Goal: Check status

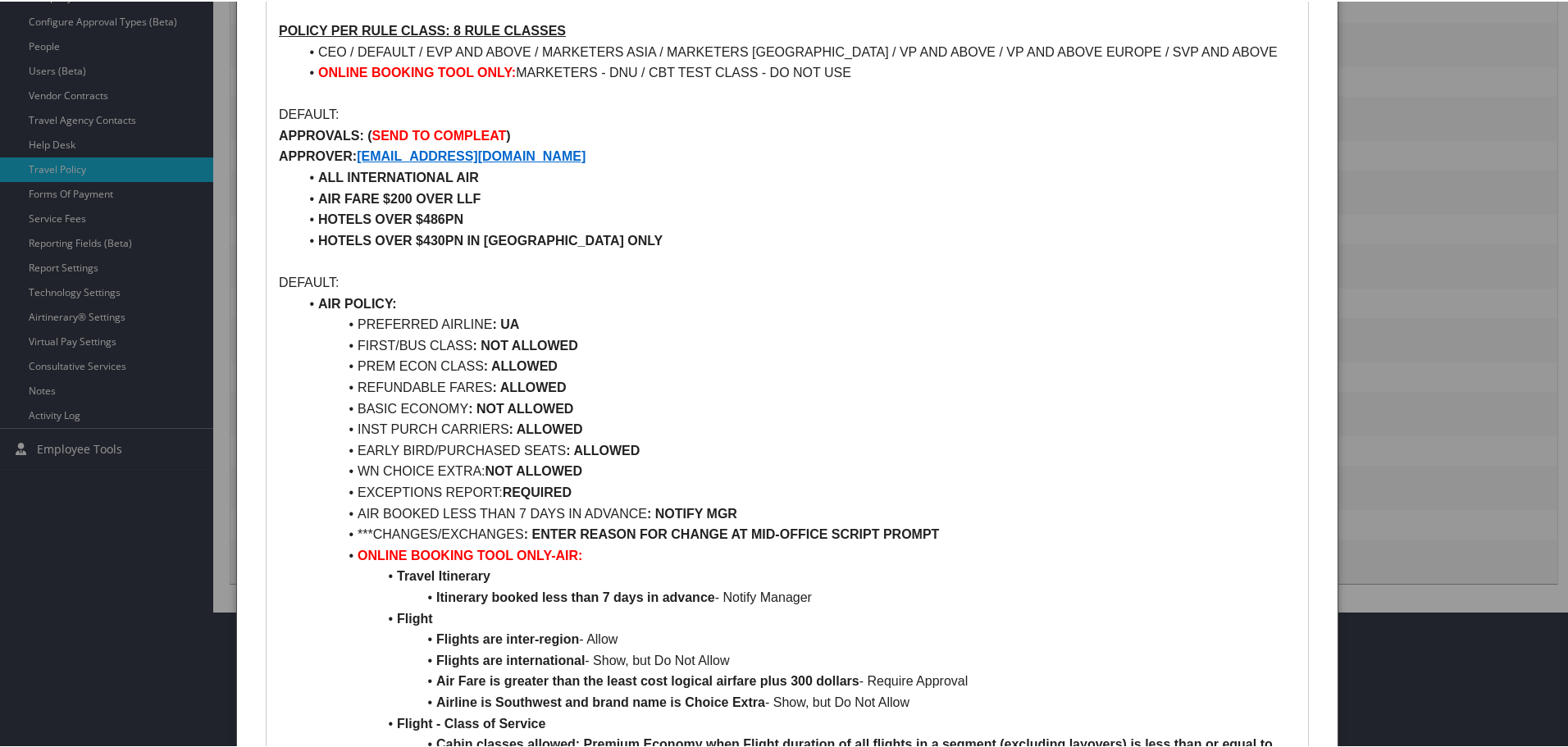
scroll to position [492, 0]
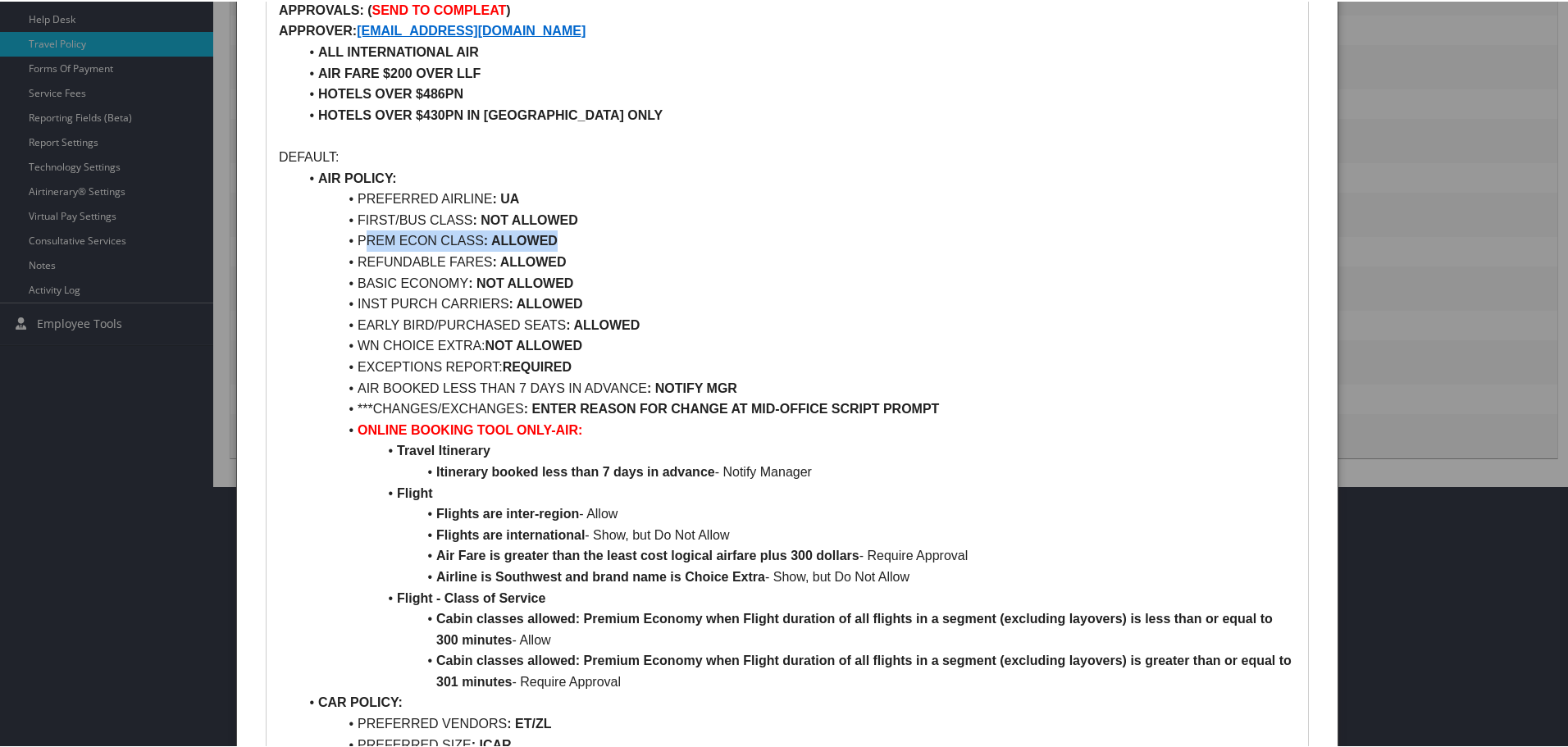
drag, startPoint x: 361, startPoint y: 221, endPoint x: 559, endPoint y: 212, distance: 198.2
click at [559, 229] on li "PREM ECON CLASS : ALLOWED" at bounding box center [796, 239] width 997 height 21
drag, startPoint x: 352, startPoint y: 195, endPoint x: 592, endPoint y: 199, distance: 240.0
click at [592, 208] on li "FIRST/BUS CLASS : NOT ALLOWED" at bounding box center [796, 218] width 997 height 21
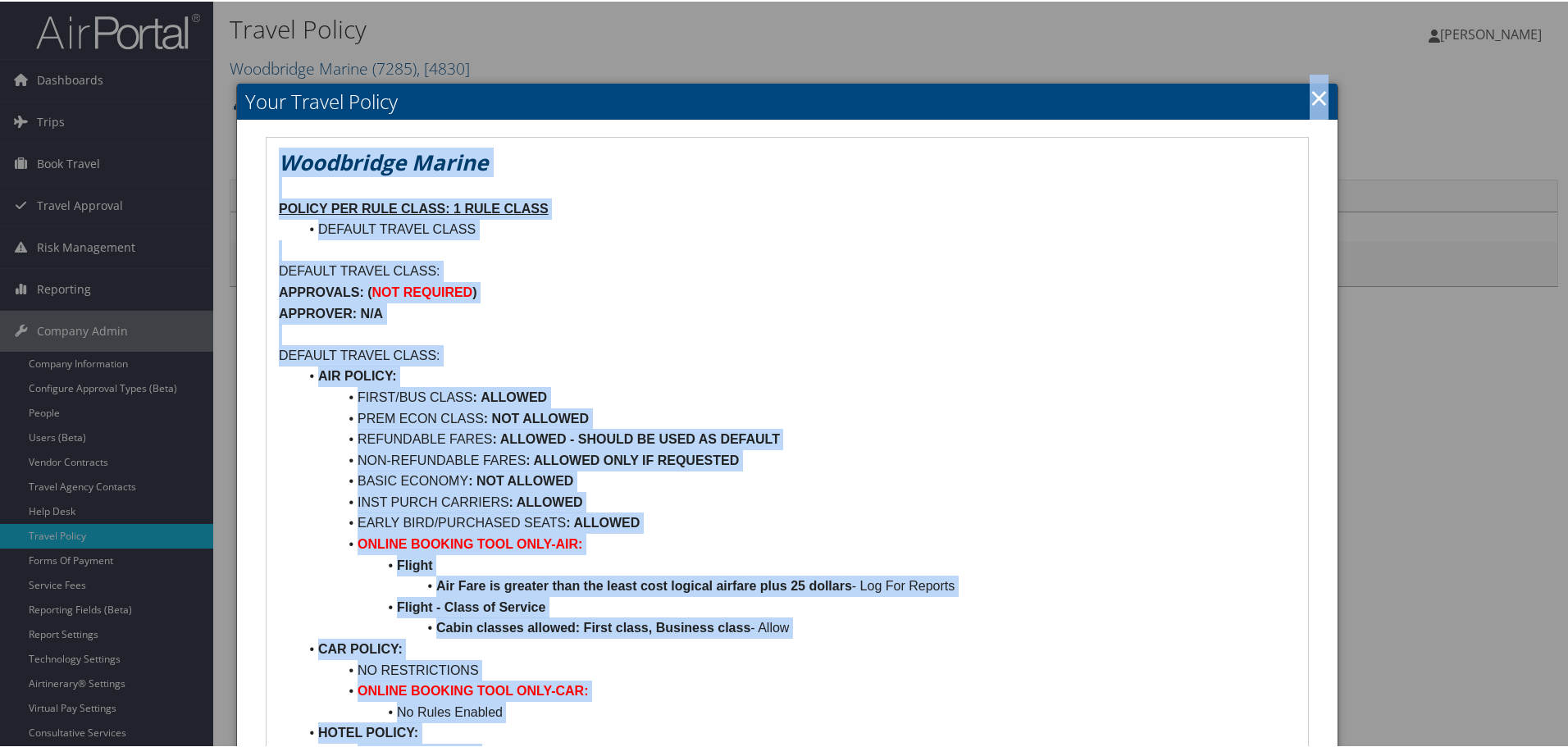
drag, startPoint x: 1324, startPoint y: 94, endPoint x: 1314, endPoint y: 93, distance: 10.0
click at [1319, 93] on div "Your Travel Policy Woodbridge Marine POLICY PER RULE CLASS: 1 RULE CLASS DEFAUL…" at bounding box center [787, 530] width 1102 height 897
click at [1313, 93] on link "×" at bounding box center [1319, 96] width 19 height 33
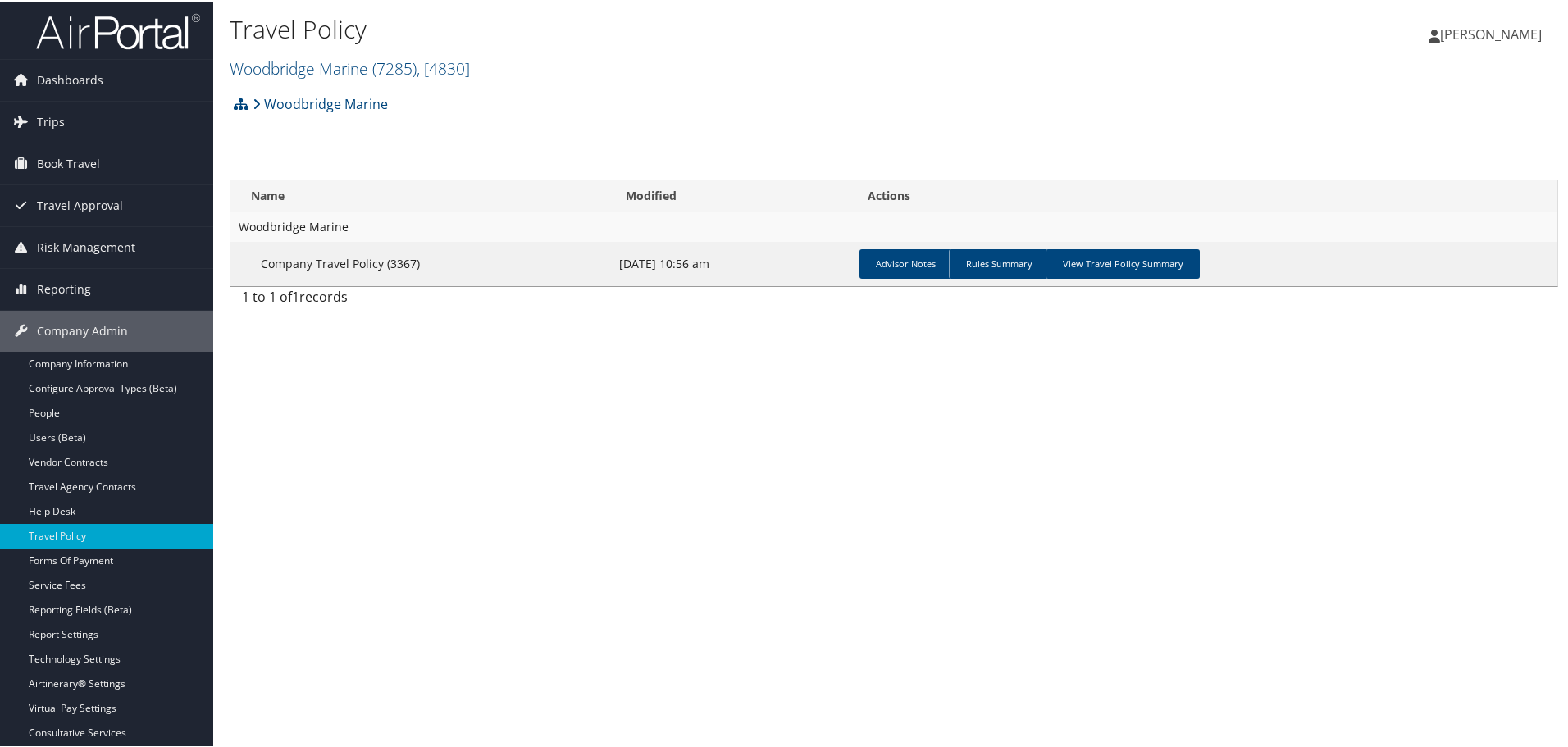
click at [96, 41] on img at bounding box center [119, 30] width 164 height 38
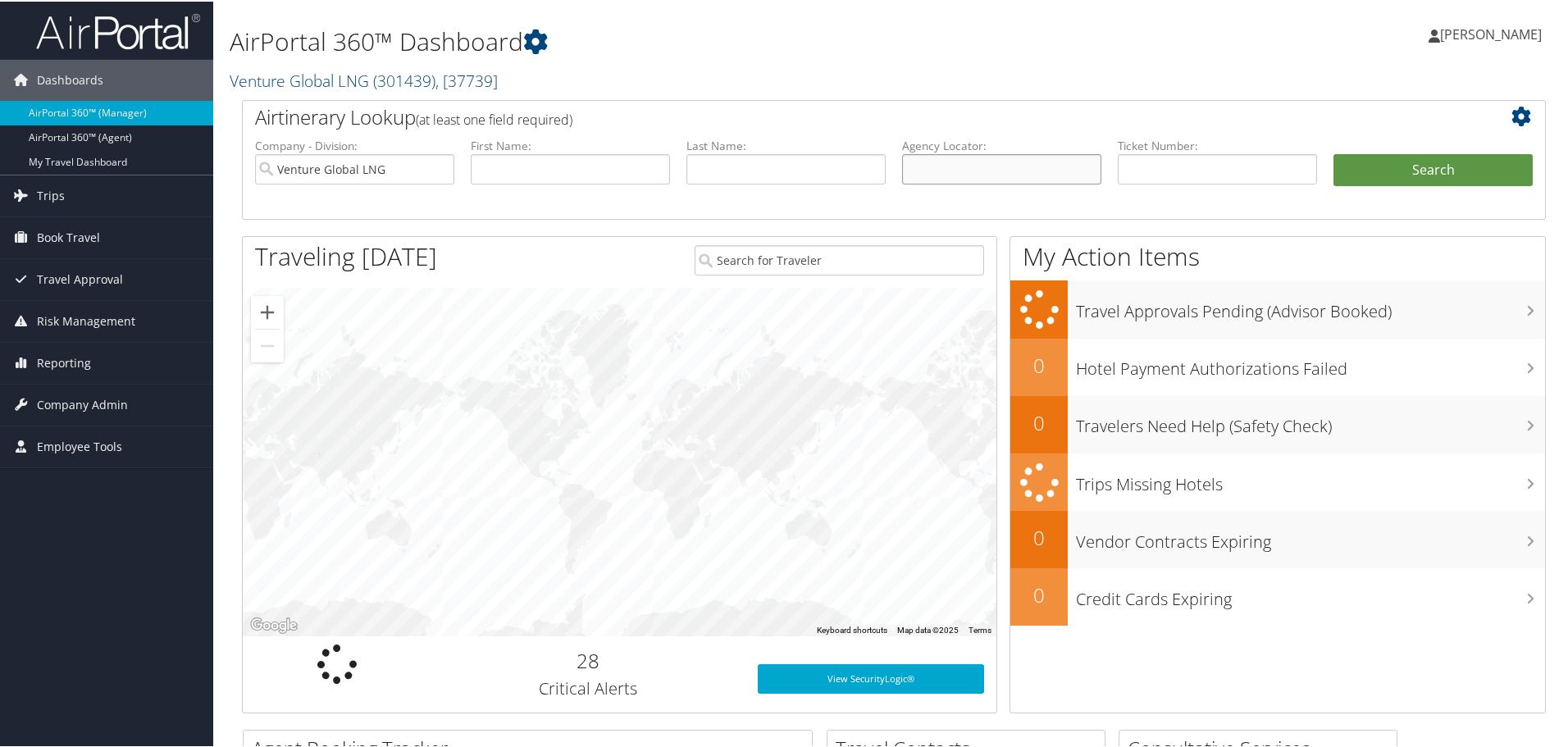
click at [1000, 168] on input "text" at bounding box center [1002, 167] width 199 height 30
paste input "DFX1HS"
type input "DFX1HS"
click at [1325, 161] on li "Search" at bounding box center [1433, 185] width 215 height 66
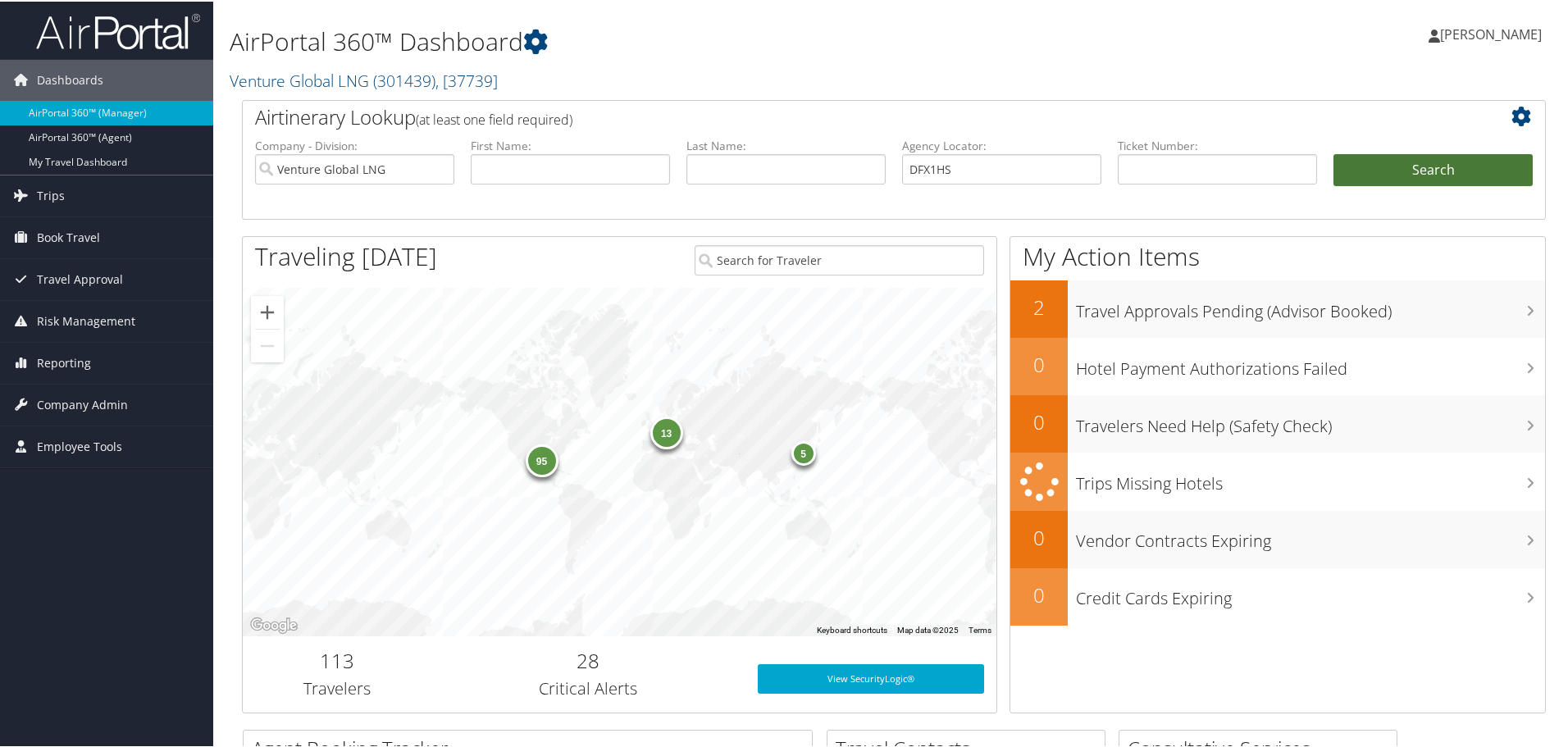
click at [1376, 161] on button "Search" at bounding box center [1433, 169] width 199 height 33
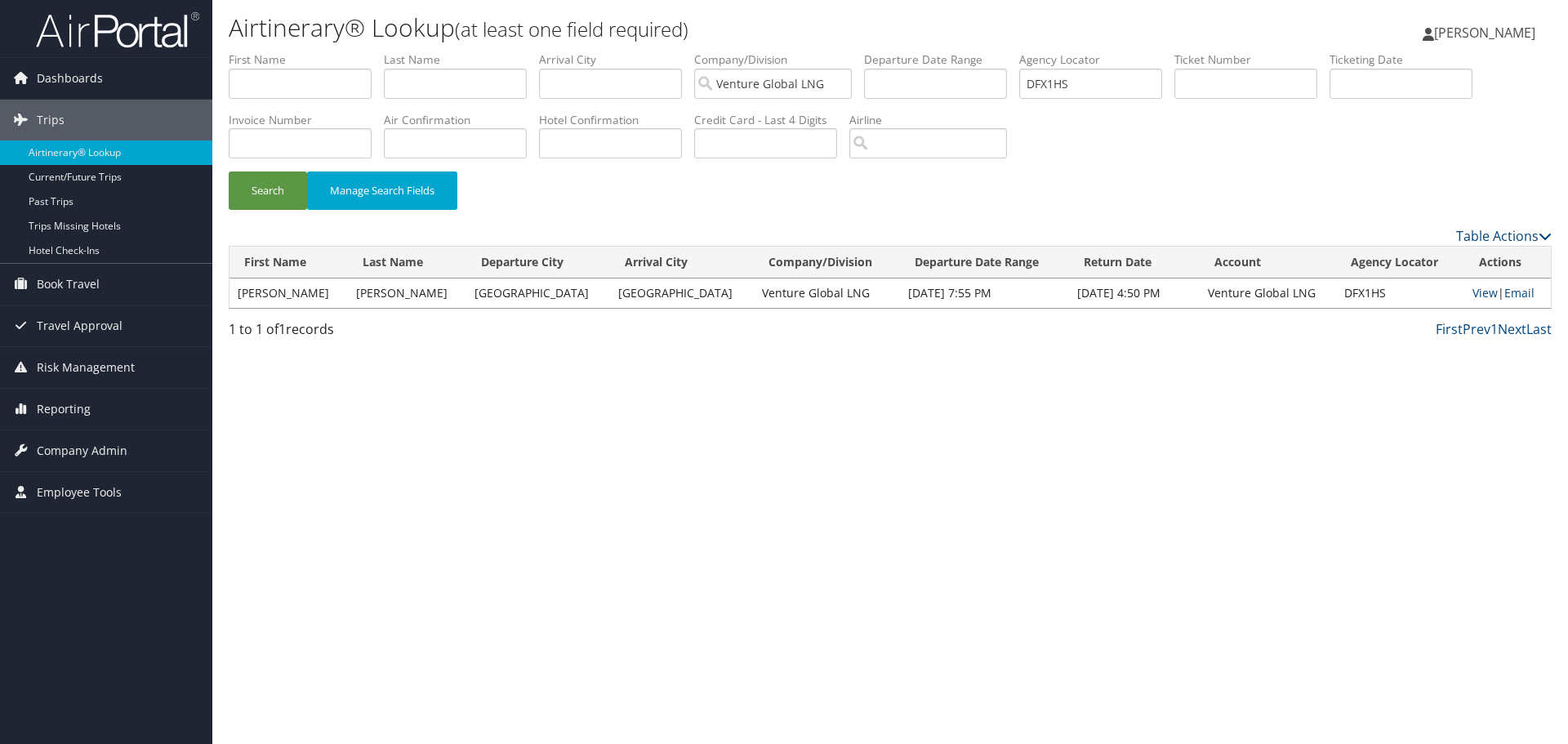
click at [1478, 282] on td "View | Email" at bounding box center [1507, 293] width 86 height 29
click at [1478, 288] on link "View" at bounding box center [1485, 293] width 25 height 15
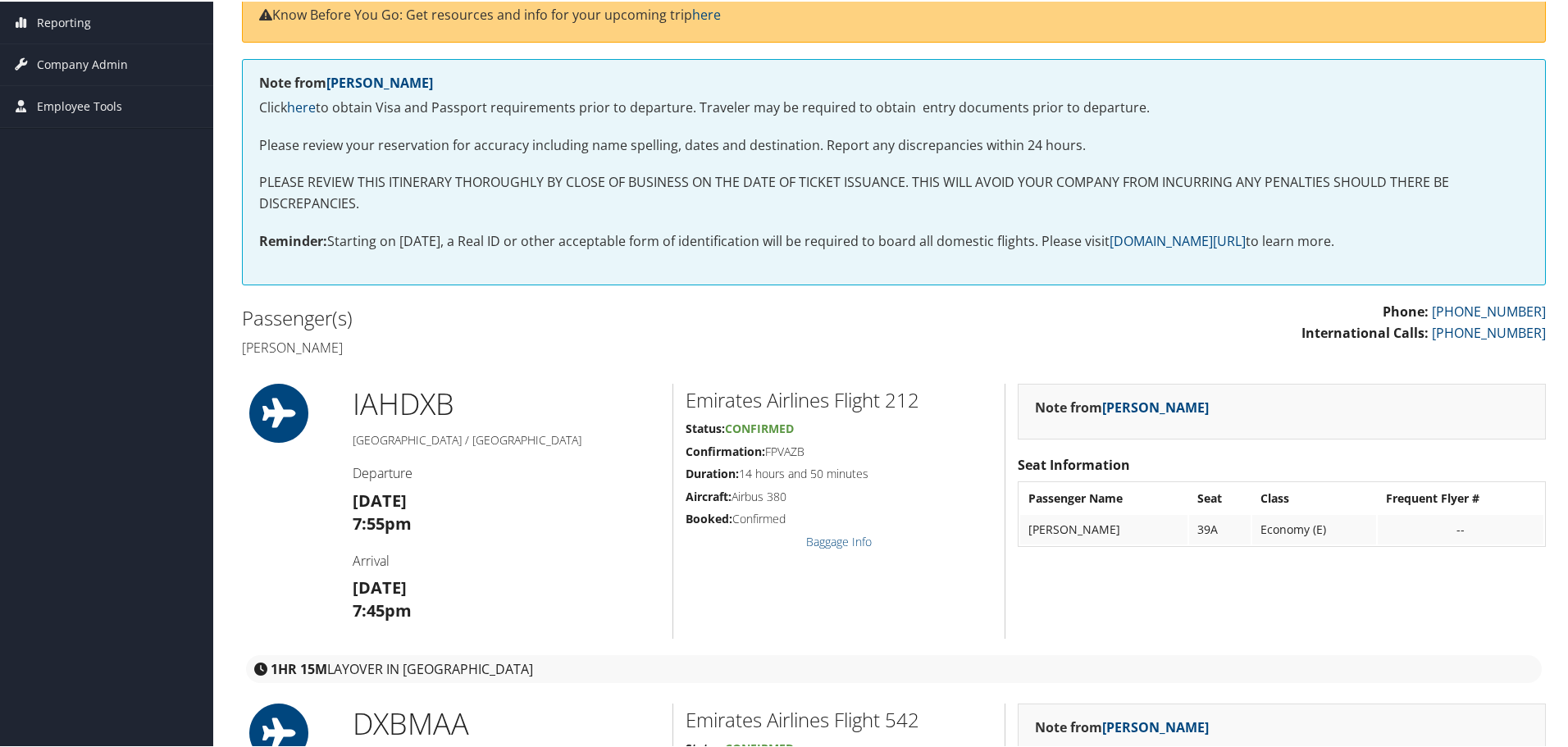
scroll to position [263, 0]
